Goal: Task Accomplishment & Management: Use online tool/utility

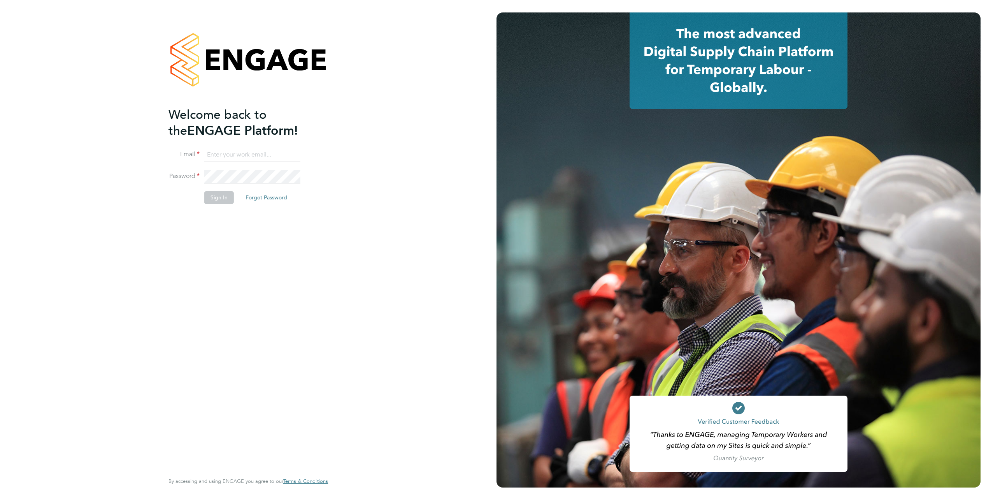
type input "elvis.arinze@vistry.co.uk"
click at [218, 221] on div "Welcome back to the ENGAGE Platform! Email elvis.arinze@vistry.co.uk Password S…" at bounding box center [245, 289] width 152 height 364
click at [216, 199] on button "Sign In" at bounding box center [219, 197] width 30 height 12
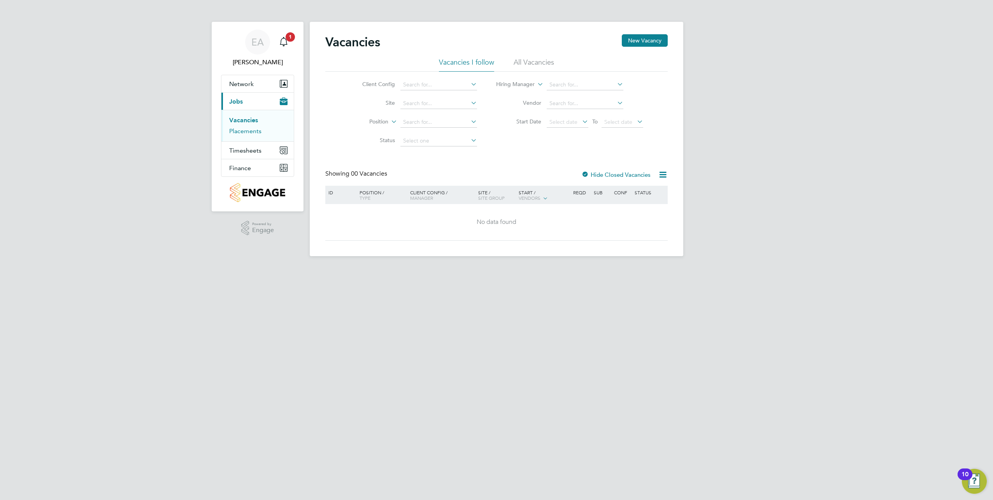
click at [242, 130] on link "Placements" at bounding box center [245, 130] width 32 height 7
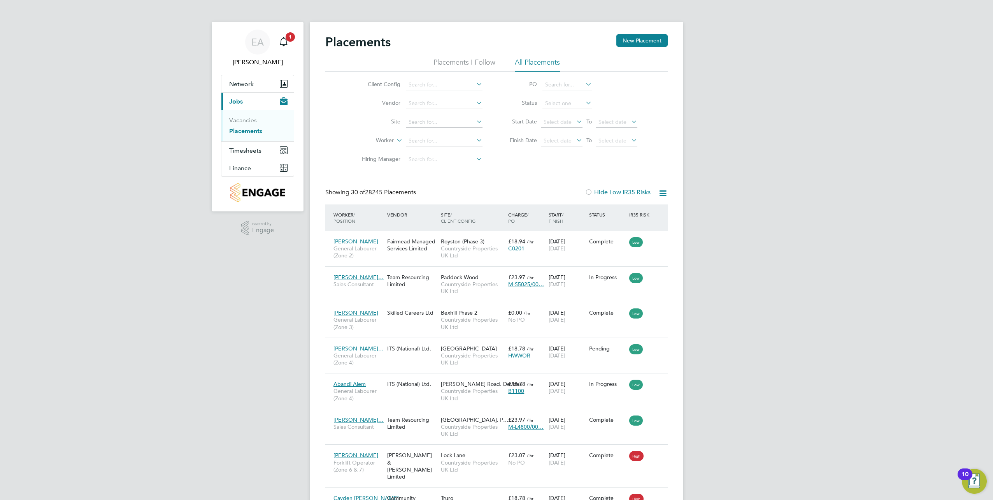
click at [420, 119] on input at bounding box center [444, 122] width 77 height 11
click at [435, 151] on li "More [PERSON_NAME], [GEOGRAPHIC_DATA]" at bounding box center [485, 153] width 158 height 11
type input "[PERSON_NAME], [PERSON_NAME]"
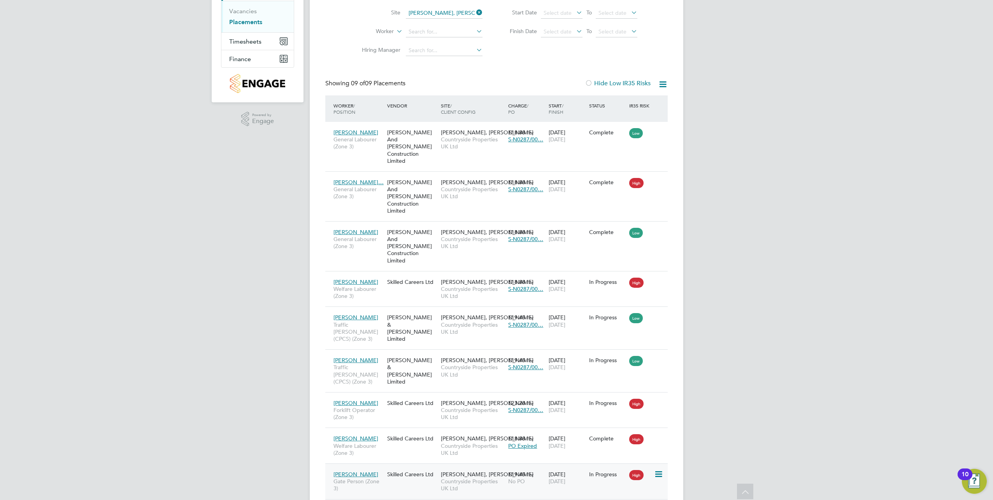
click at [448, 478] on span "Countryside Properties UK Ltd" at bounding box center [472, 485] width 63 height 14
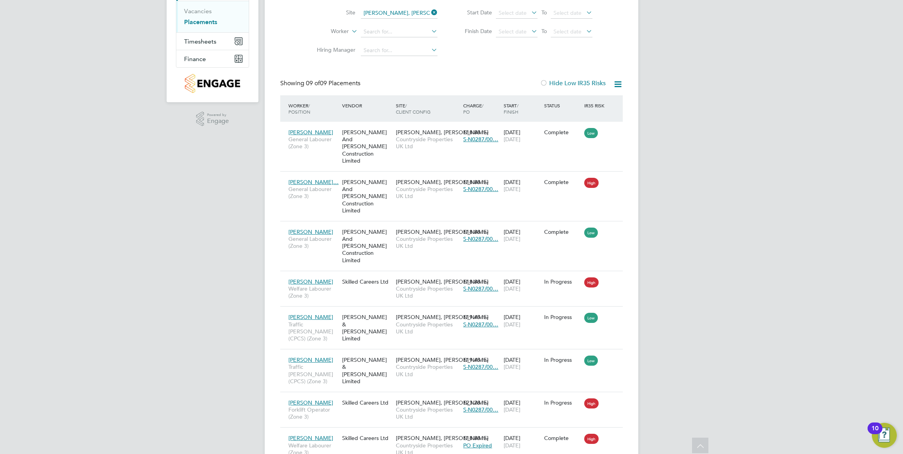
scroll to position [29, 67]
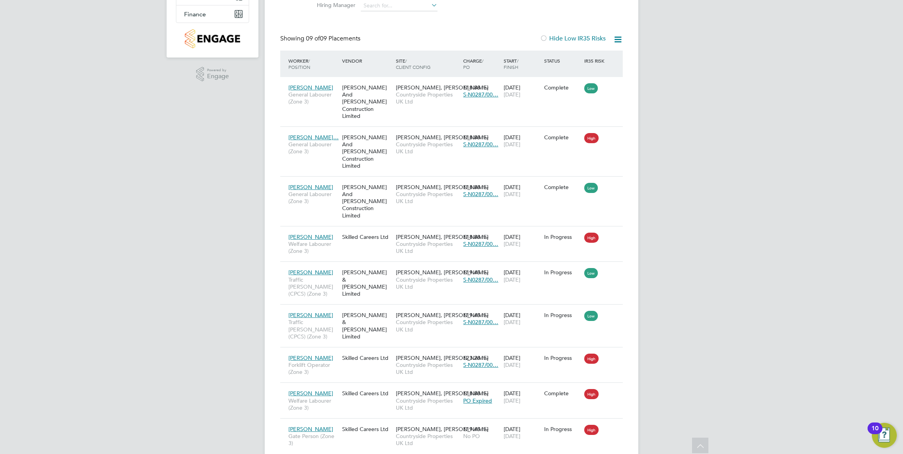
click at [735, 251] on div "EA [PERSON_NAME] Notifications 1 Applications: Network Team Members Sites Worke…" at bounding box center [451, 168] width 903 height 644
click at [696, 105] on div "EA [PERSON_NAME] Notifications 1 Applications: Network Team Members Sites Worke…" at bounding box center [451, 168] width 903 height 644
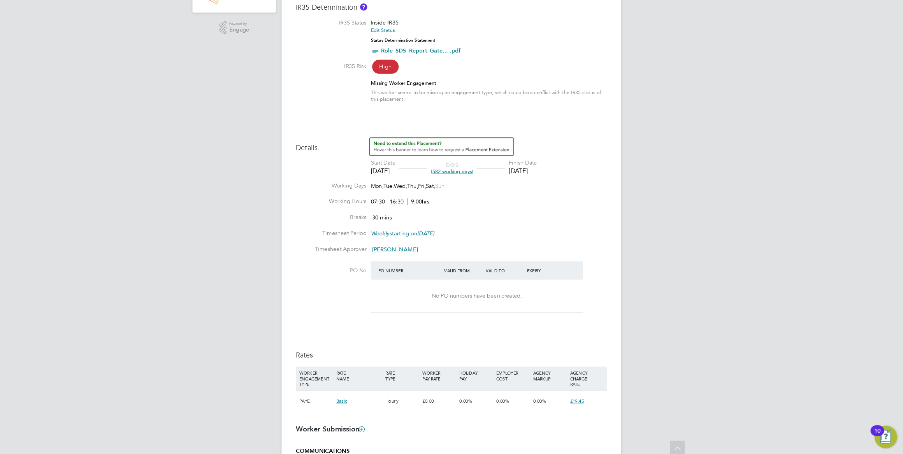
scroll to position [234, 0]
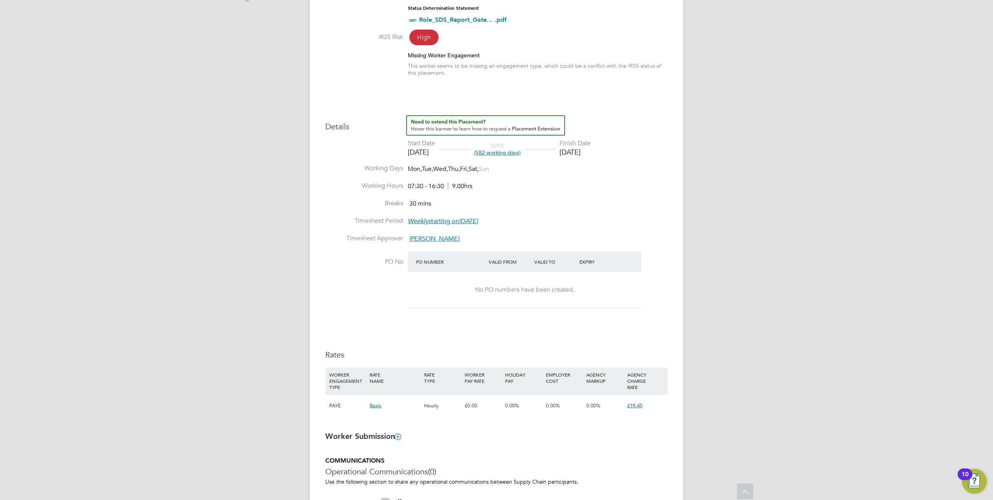
drag, startPoint x: 448, startPoint y: 153, endPoint x: 410, endPoint y: 158, distance: 38.2
click at [410, 158] on li "Start Date 22 Sep 2025 DAYS (582 working days) Finish Date 31 Jul 2027" at bounding box center [496, 151] width 343 height 25
click at [687, 232] on div "EA Elvis Arinze Notifications 1 Applications: Network Team Members Sites Worker…" at bounding box center [496, 198] width 993 height 864
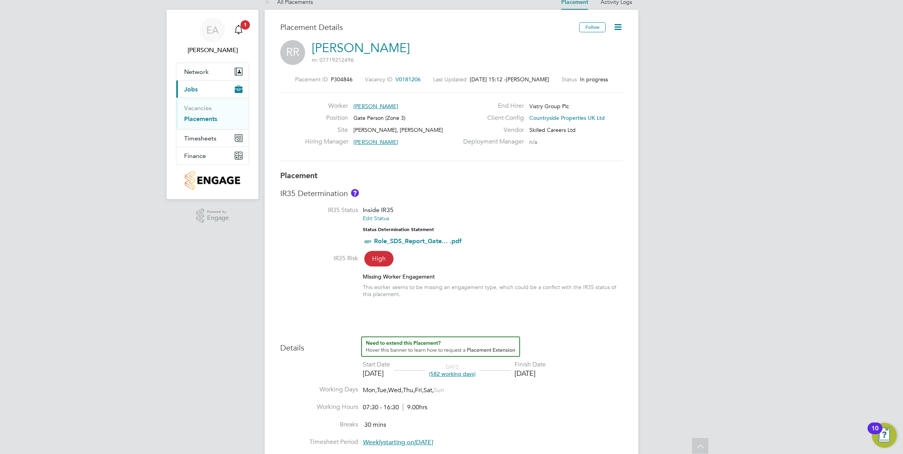
scroll to position [0, 0]
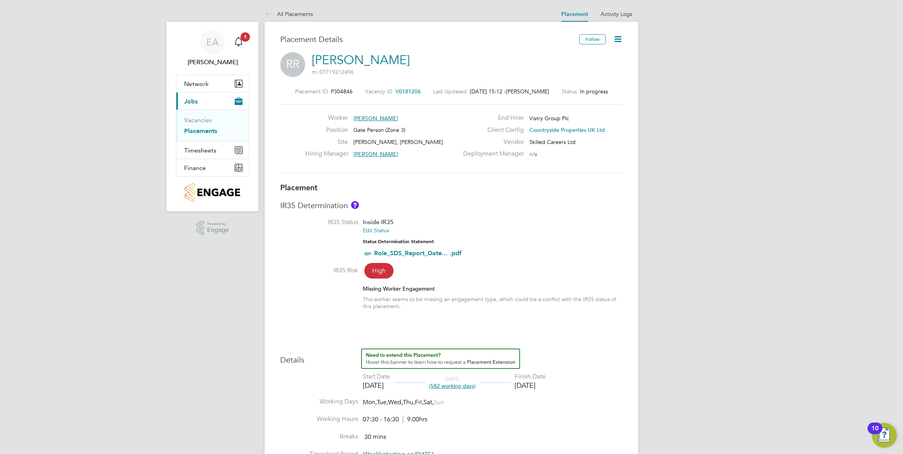
click at [203, 131] on link "Placements" at bounding box center [200, 130] width 33 height 7
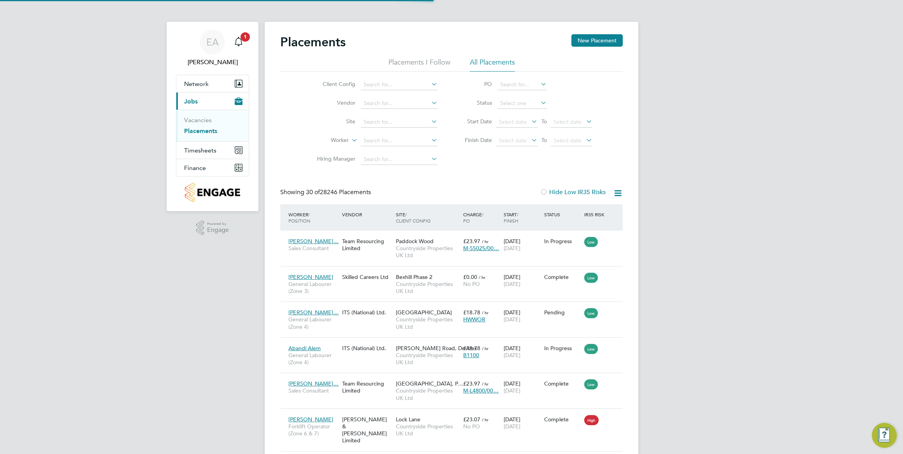
scroll to position [22, 54]
click at [376, 123] on input at bounding box center [399, 122] width 77 height 11
click at [395, 132] on li "Morella Woods, Lenham" at bounding box center [438, 132] width 155 height 11
type input "[PERSON_NAME], [PERSON_NAME]"
